Goal: Information Seeking & Learning: Learn about a topic

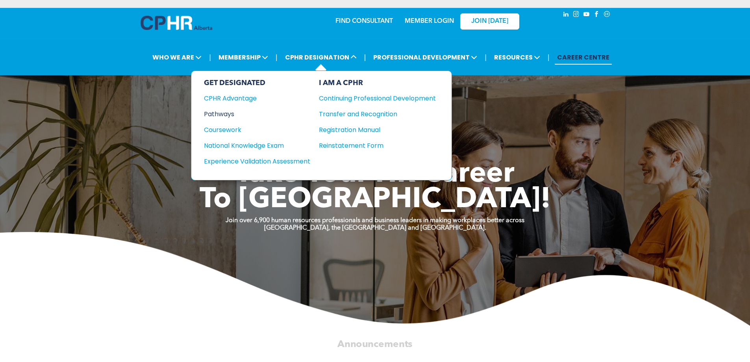
click at [231, 116] on div "Pathways" at bounding box center [252, 114] width 96 height 10
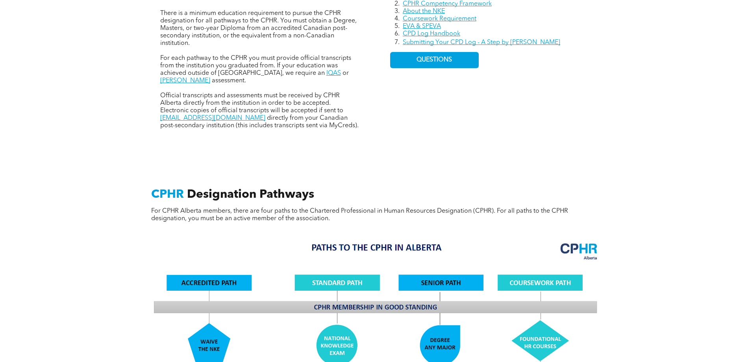
scroll to position [315, 0]
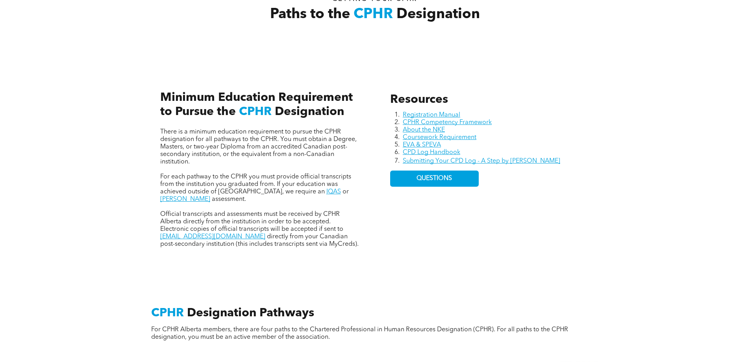
click at [291, 139] on span "There is a minimum education requirement to pursue the CPHR designation for all…" at bounding box center [258, 147] width 196 height 36
click at [185, 148] on span "There is a minimum education requirement to pursue the CPHR designation for all…" at bounding box center [258, 147] width 196 height 36
click at [300, 148] on span "There is a minimum education requirement to pursue the CPHR designation for all…" at bounding box center [258, 147] width 196 height 36
drag, startPoint x: 183, startPoint y: 153, endPoint x: 229, endPoint y: 154, distance: 45.7
click at [185, 153] on span "There is a minimum education requirement to pursue the CPHR designation for all…" at bounding box center [258, 147] width 196 height 36
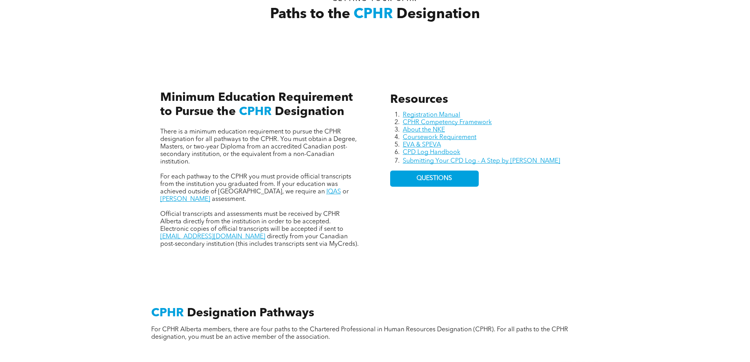
click at [235, 154] on span "There is a minimum education requirement to pursue the CPHR designation for all…" at bounding box center [258, 147] width 196 height 36
click at [269, 154] on span "There is a minimum education requirement to pursue the CPHR designation for all…" at bounding box center [258, 147] width 196 height 36
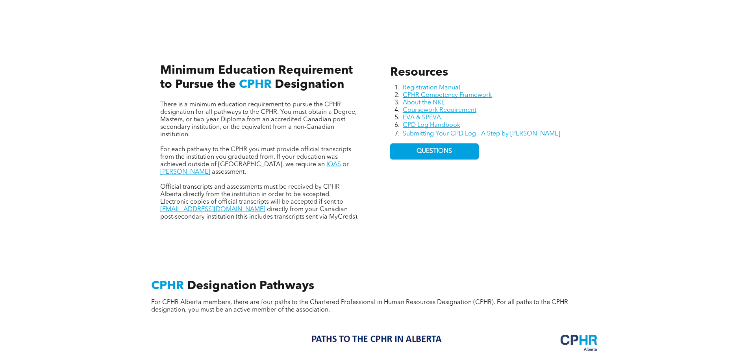
scroll to position [354, 0]
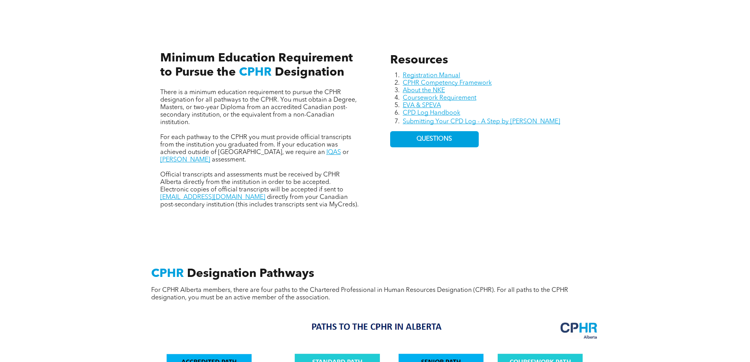
click at [233, 139] on span "For each pathway to the CPHR you must provide official transcripts from the ins…" at bounding box center [255, 144] width 191 height 21
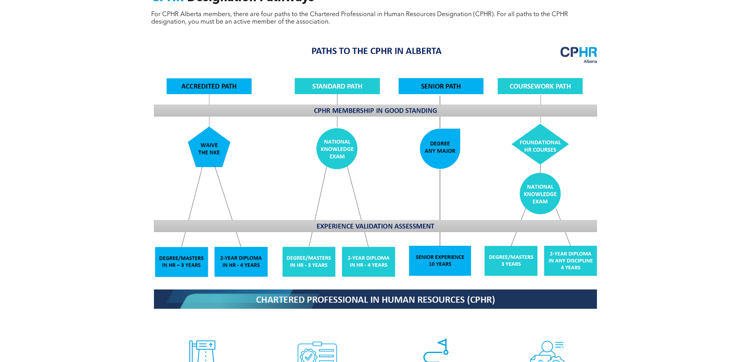
scroll to position [787, 0]
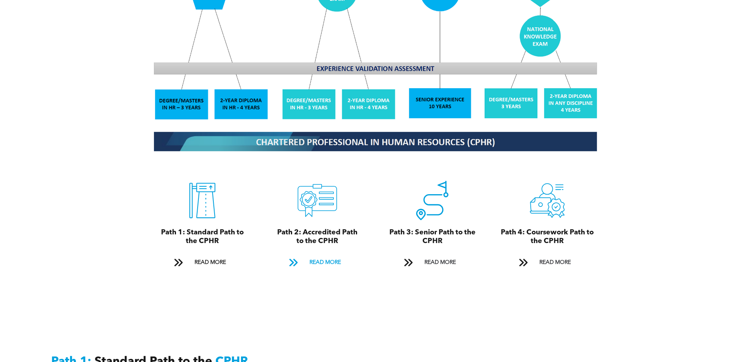
click at [328, 255] on span "READ MORE" at bounding box center [325, 262] width 37 height 15
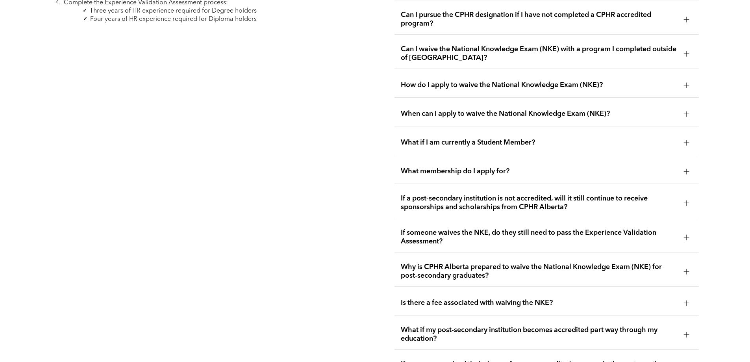
scroll to position [1405, 0]
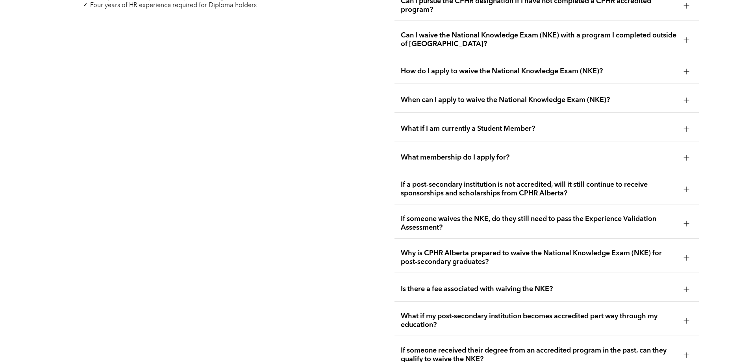
click at [589, 182] on span "If a post-secondary institution is not accredited, will it still continue to re…" at bounding box center [539, 188] width 277 height 17
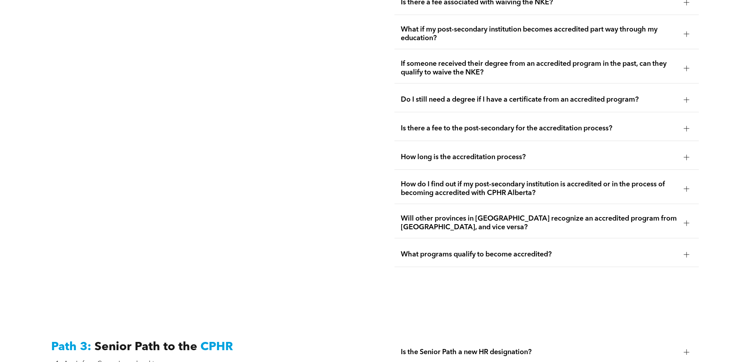
scroll to position [1720, 0]
click at [498, 249] on span "What programs qualify to become accredited?" at bounding box center [539, 253] width 277 height 9
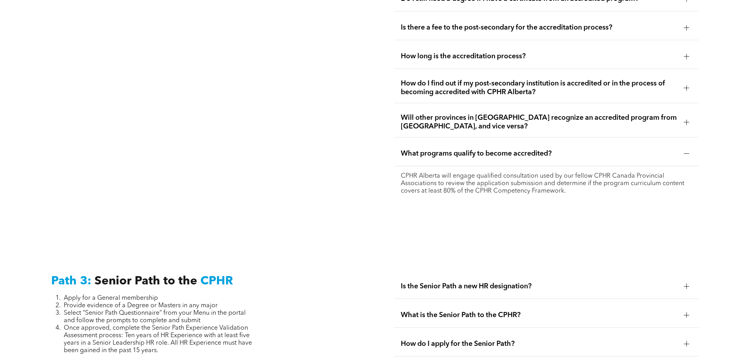
scroll to position [1799, 0]
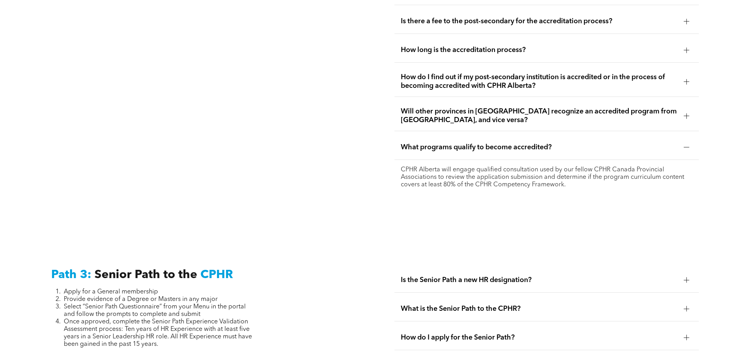
click at [545, 166] on p "CPHR Alberta will engage qualified consultation used by our fellow CPHR Canada …" at bounding box center [547, 177] width 292 height 22
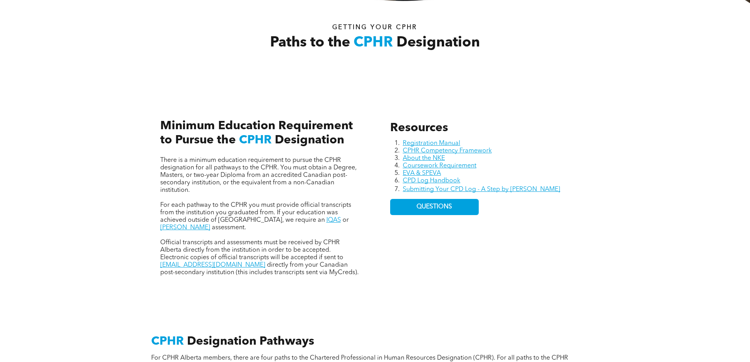
scroll to position [0, 0]
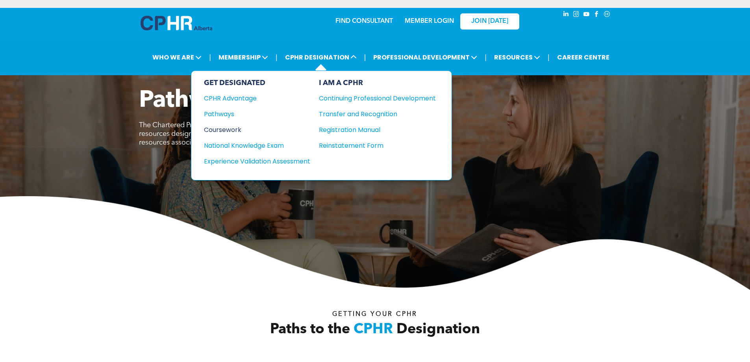
click at [237, 129] on div "Coursework" at bounding box center [252, 130] width 96 height 10
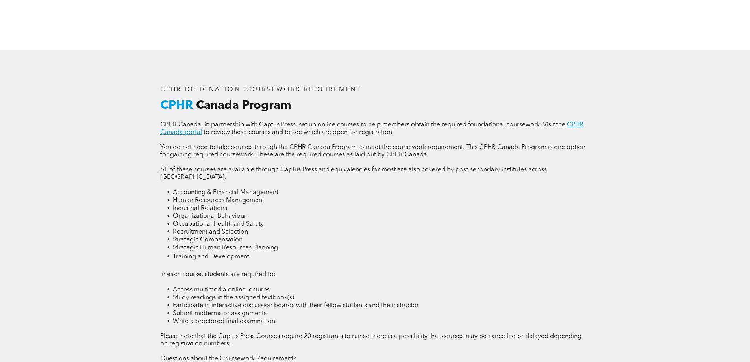
scroll to position [1102, 0]
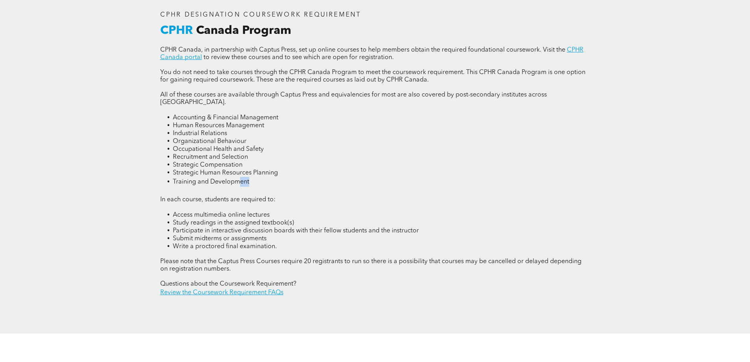
drag, startPoint x: 254, startPoint y: 168, endPoint x: 200, endPoint y: 170, distance: 54.4
click at [241, 177] on li "Training and Development" at bounding box center [381, 182] width 417 height 10
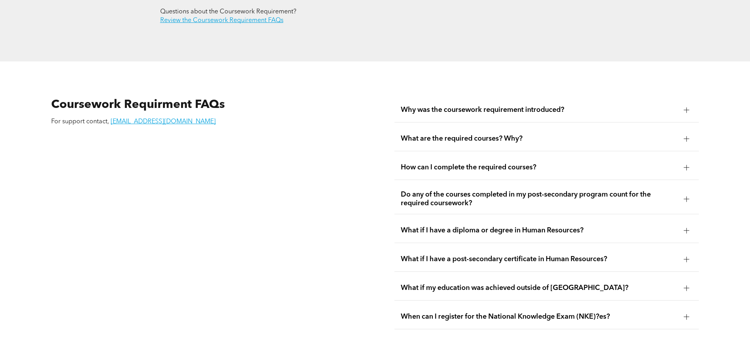
scroll to position [1417, 0]
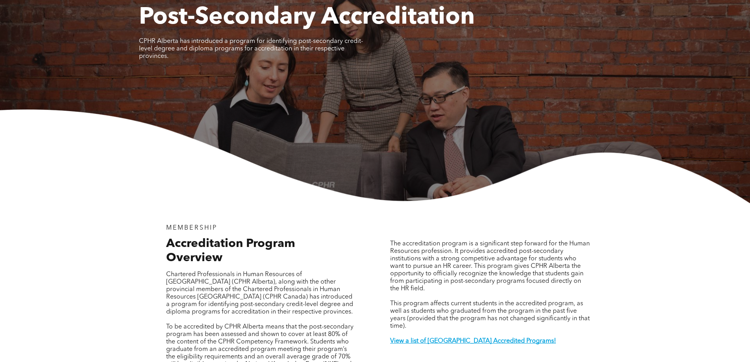
scroll to position [197, 0]
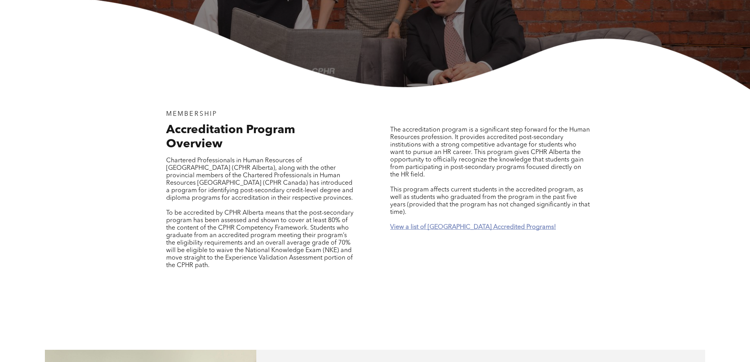
click at [452, 224] on strong "View a list of [GEOGRAPHIC_DATA] Accredited Programs!" at bounding box center [473, 227] width 166 height 6
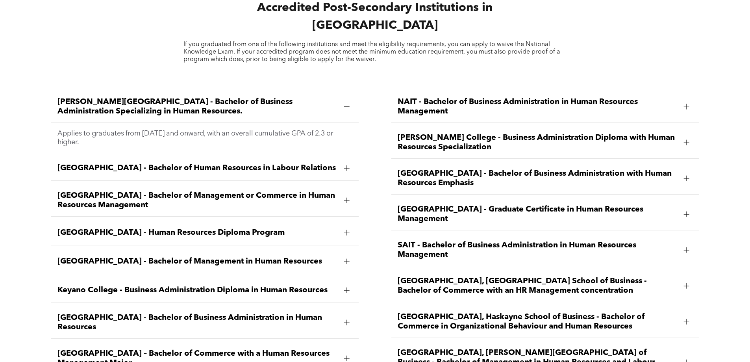
scroll to position [1083, 0]
